Goal: Information Seeking & Learning: Learn about a topic

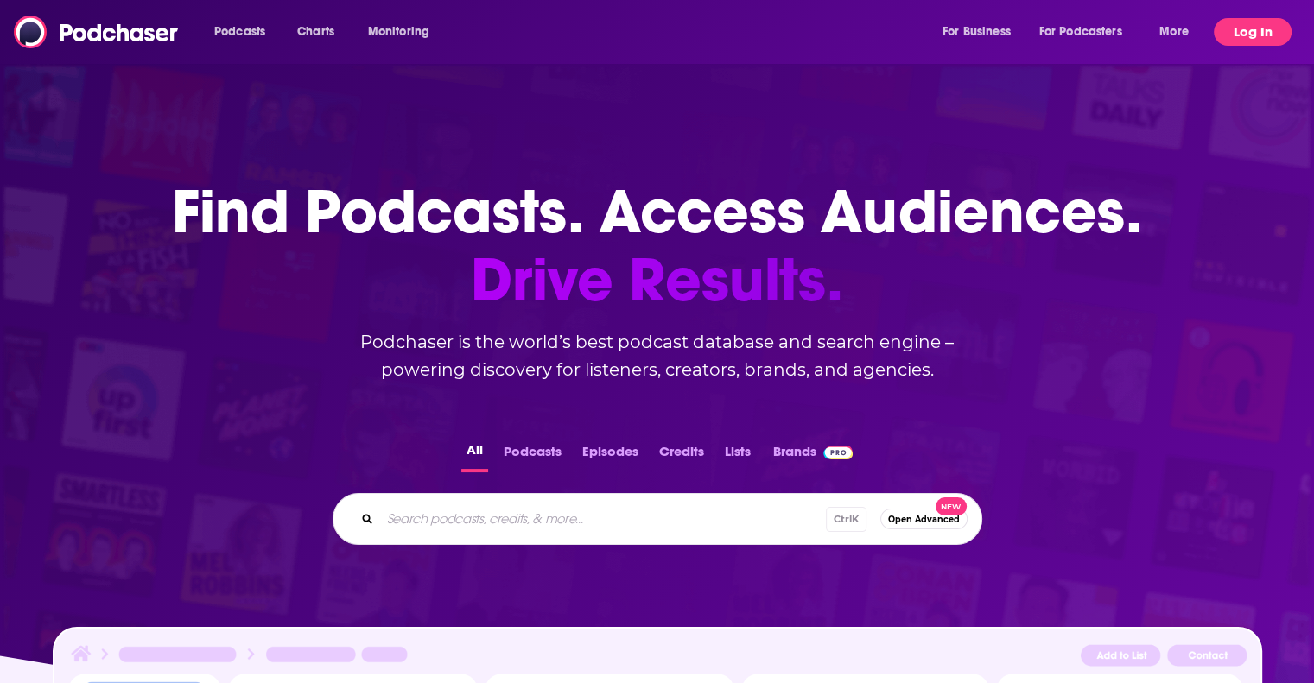
click at [1237, 45] on button "Log In" at bounding box center [1252, 32] width 78 height 28
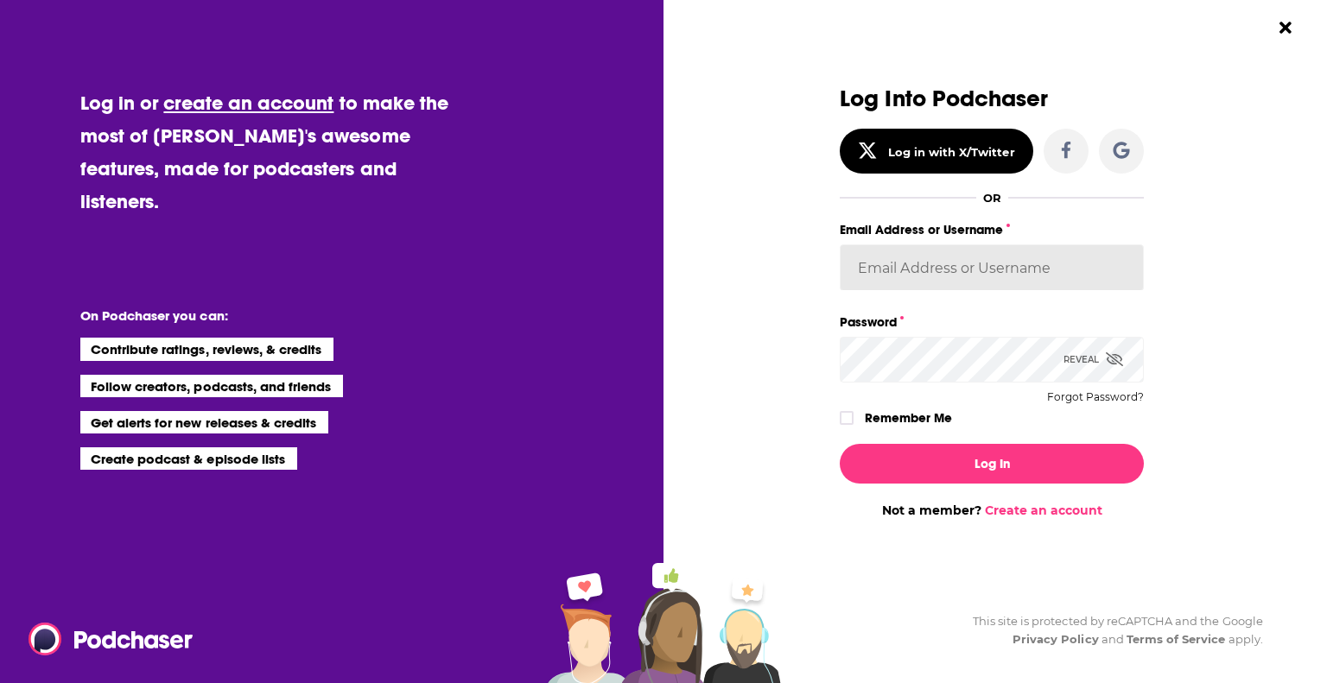
type input "jlescht"
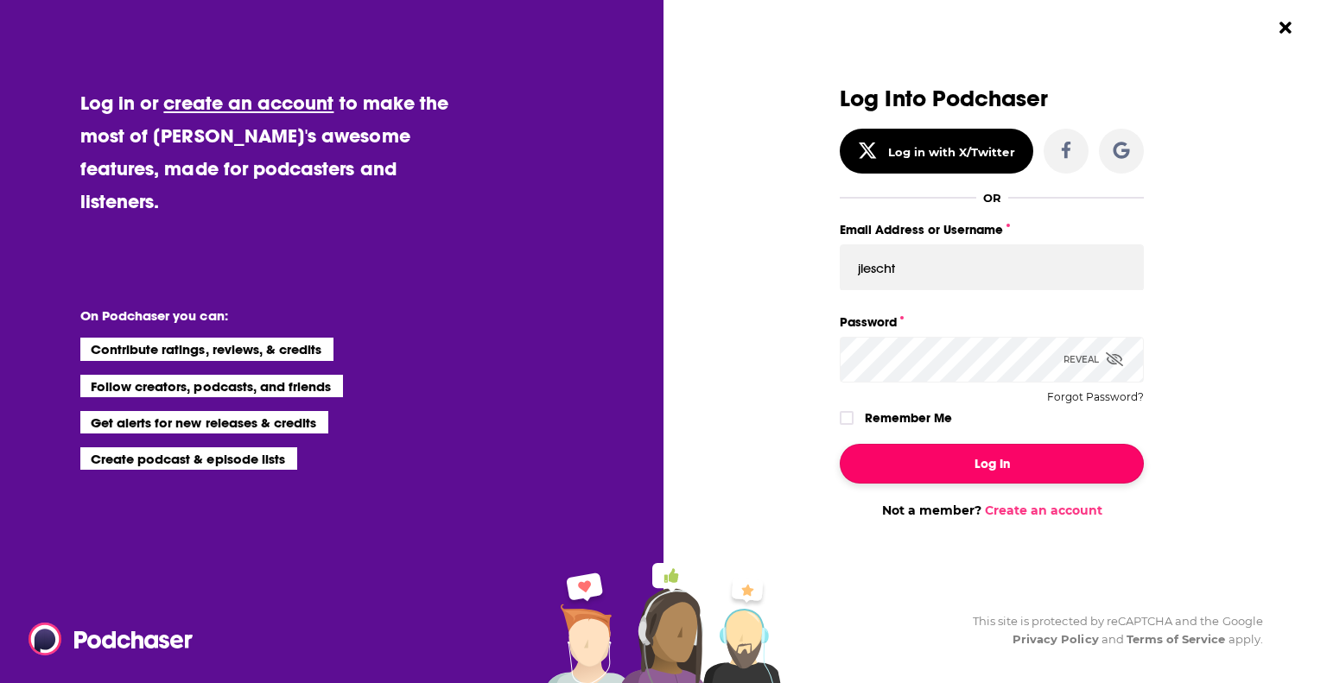
click at [1033, 459] on button "Log In" at bounding box center [991, 464] width 304 height 40
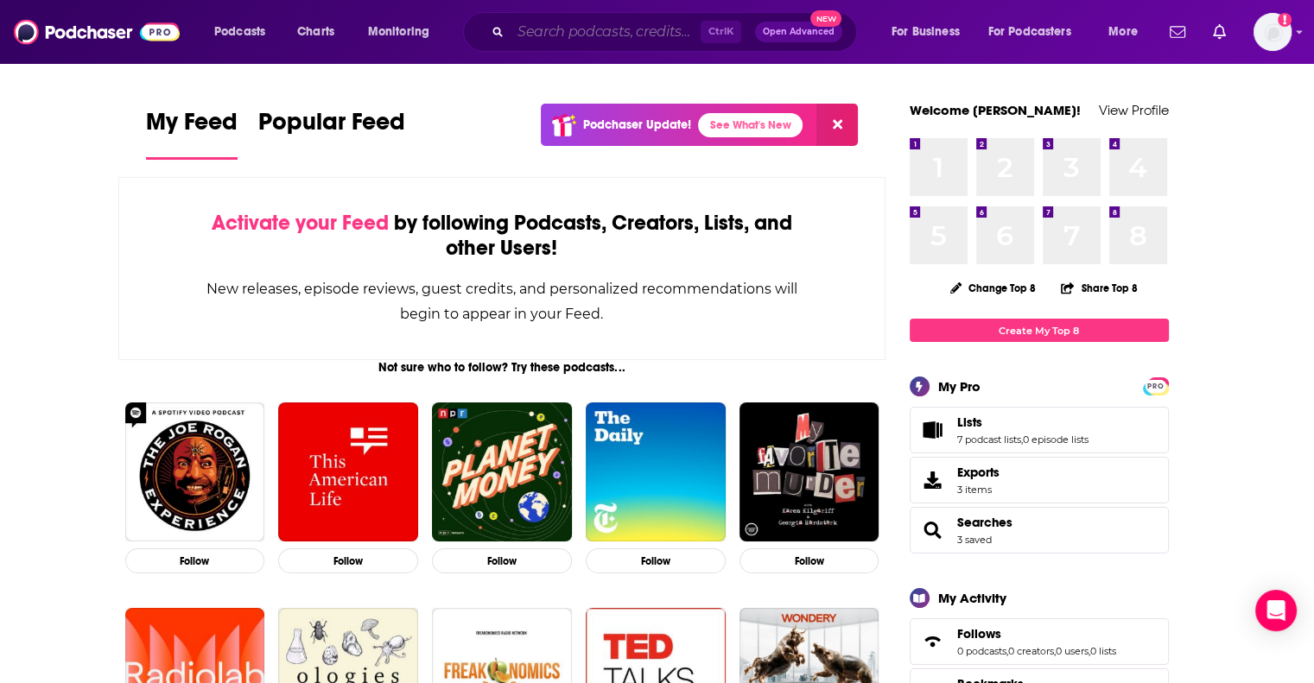
click at [649, 33] on input "Search podcasts, credits, & more..." at bounding box center [605, 32] width 190 height 28
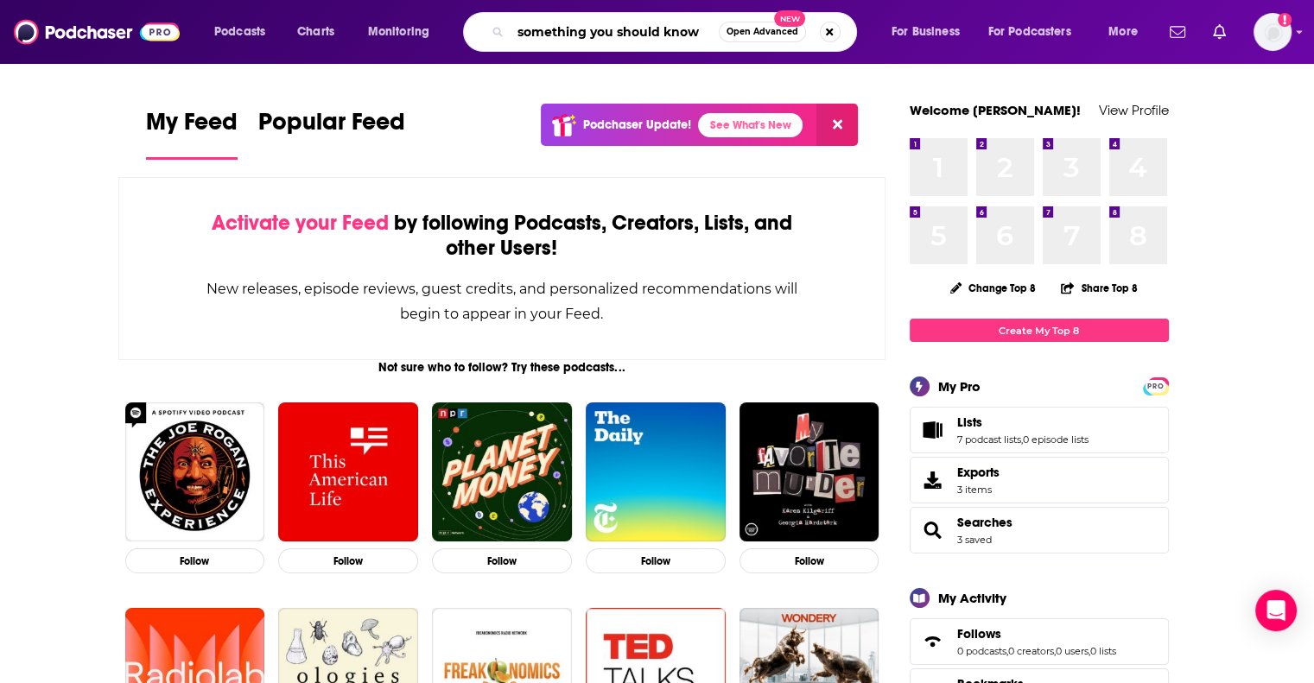
type input "something you should know"
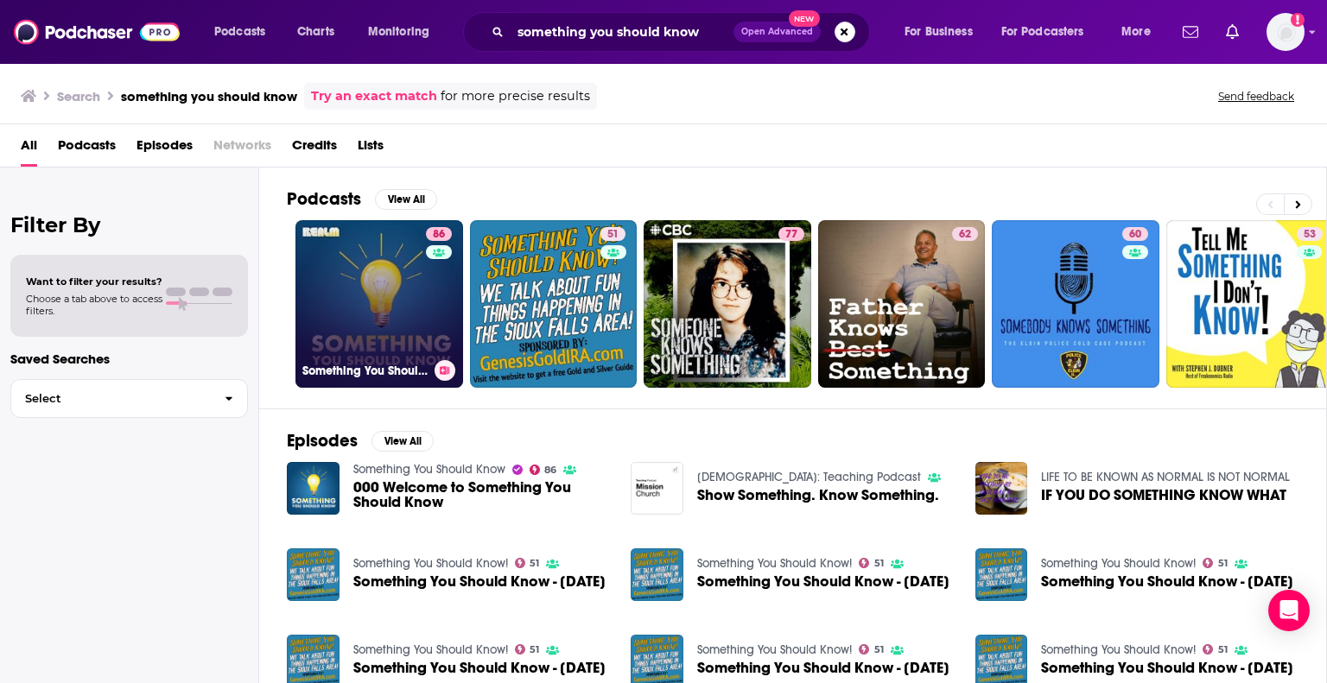
click at [378, 287] on link "86 Something You Should Know" at bounding box center [379, 304] width 168 height 168
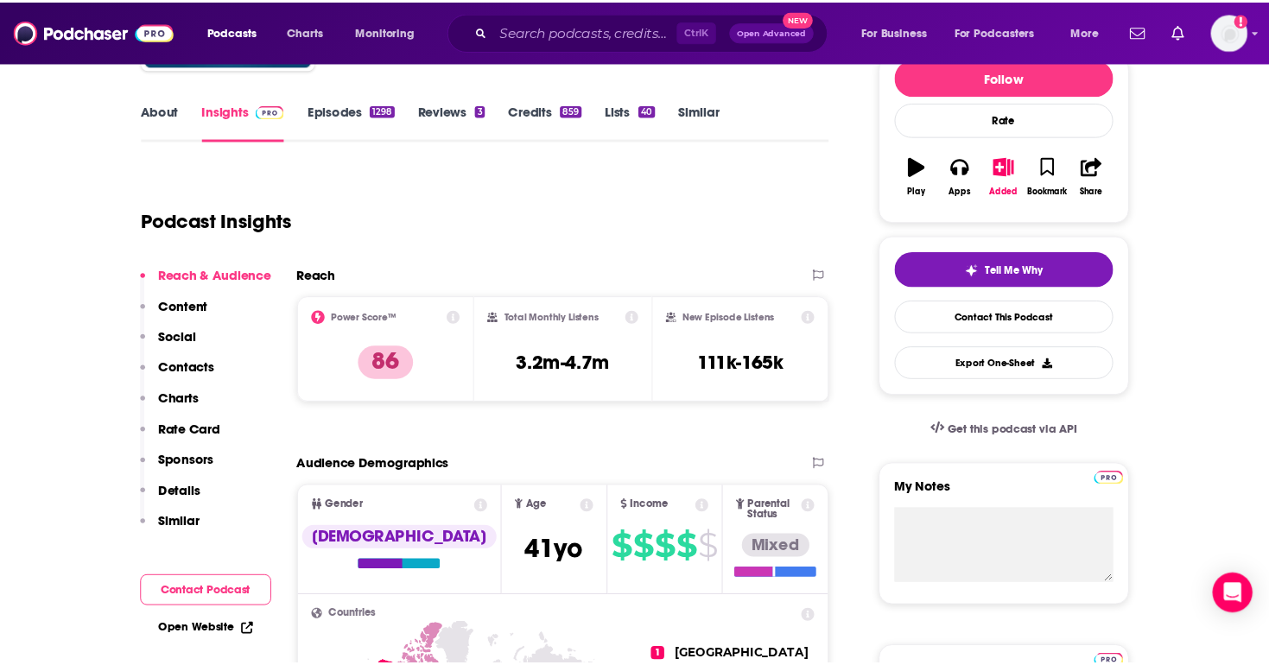
scroll to position [229, 0]
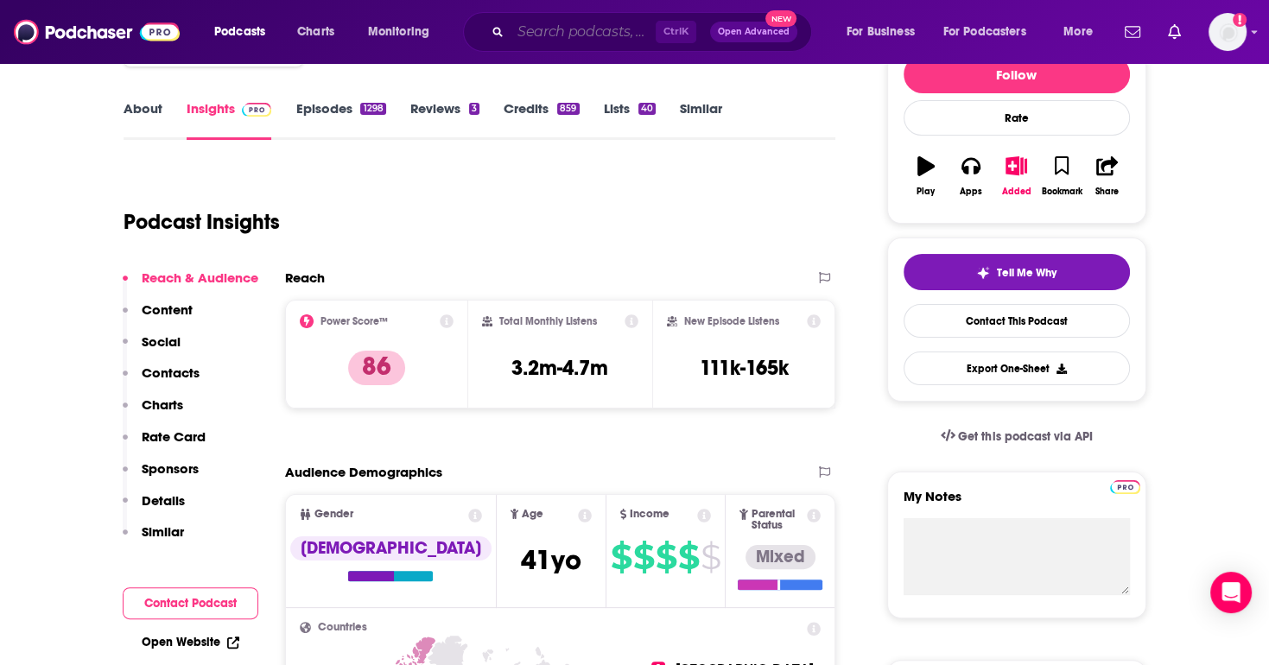
click at [588, 30] on input "Search podcasts, credits, & more..." at bounding box center [582, 32] width 145 height 28
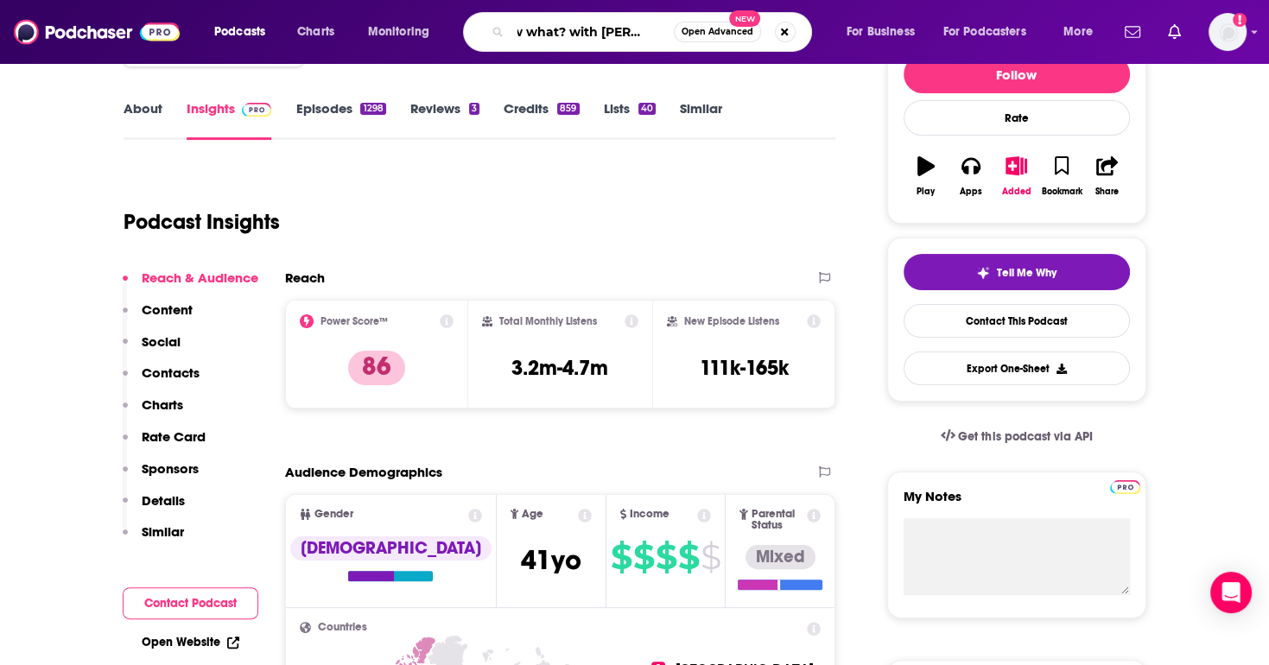
scroll to position [0, 43]
type input "now what? with [PERSON_NAME]"
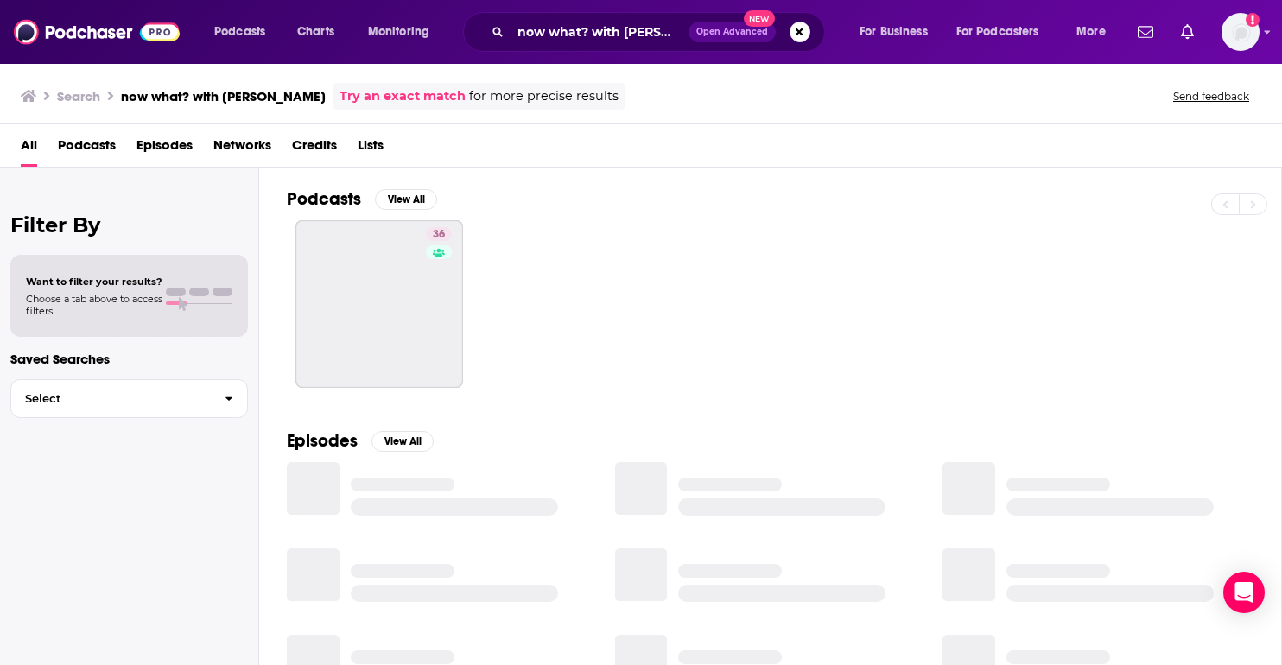
click at [613, 71] on div "Search now what? with [PERSON_NAME] Try an exact match for more precise results…" at bounding box center [641, 93] width 1282 height 62
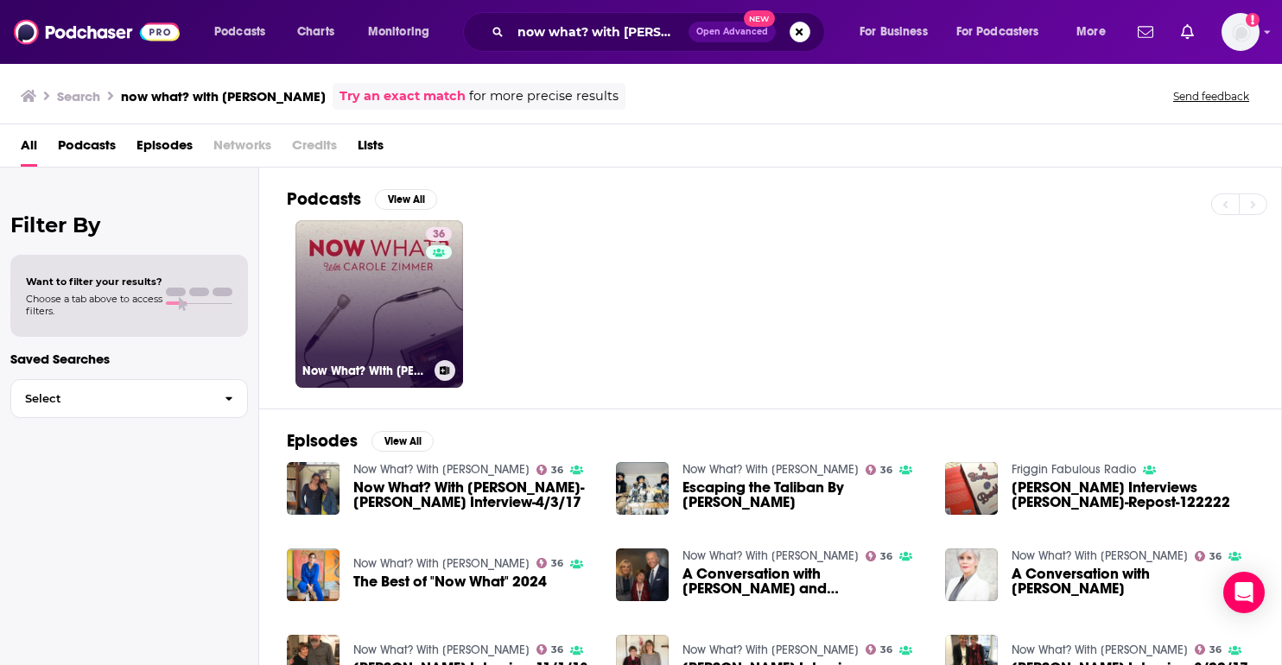
click at [365, 277] on link "36 Now What? With [PERSON_NAME]" at bounding box center [379, 304] width 168 height 168
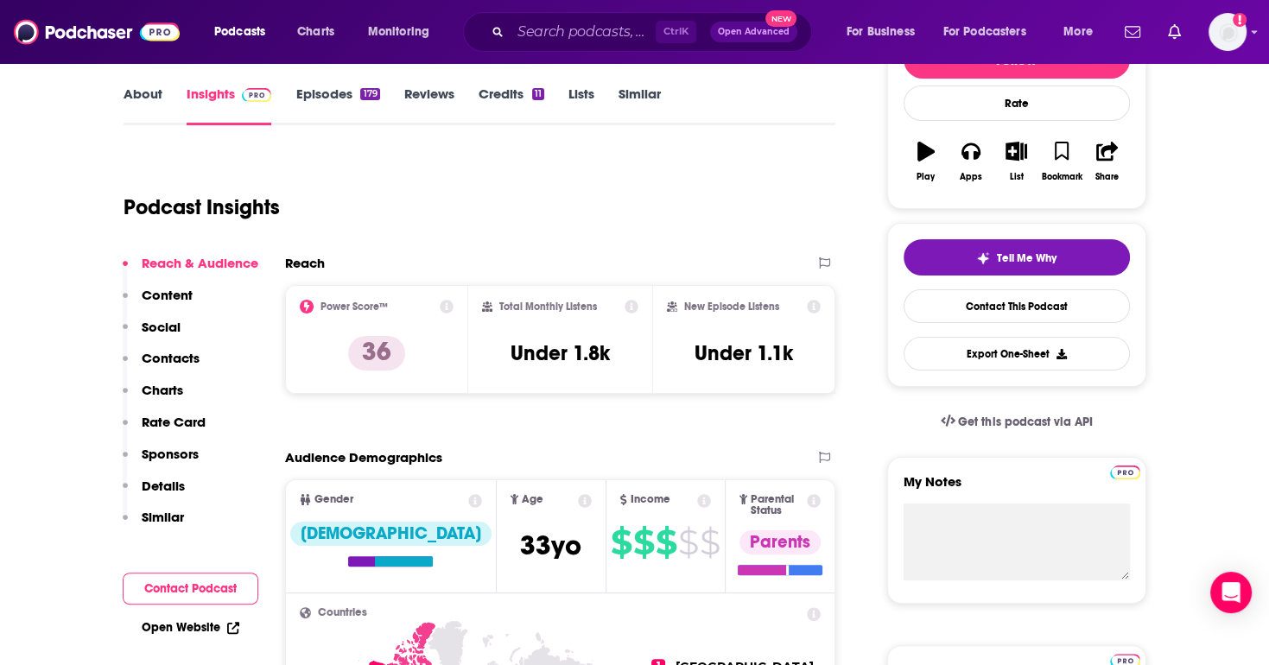
scroll to position [244, 0]
